Goal: Task Accomplishment & Management: Manage account settings

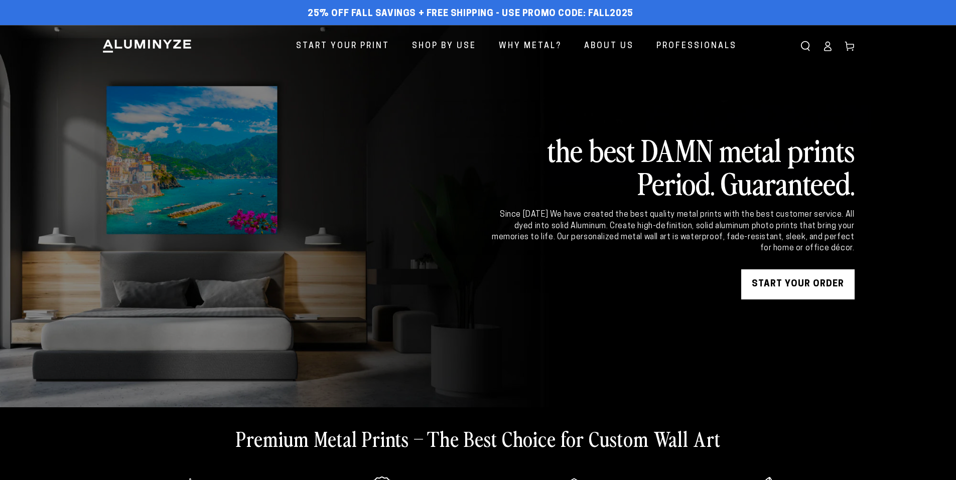
click at [826, 42] on ellipse at bounding box center [827, 44] width 4 height 4
